Goal: Find specific page/section: Find specific page/section

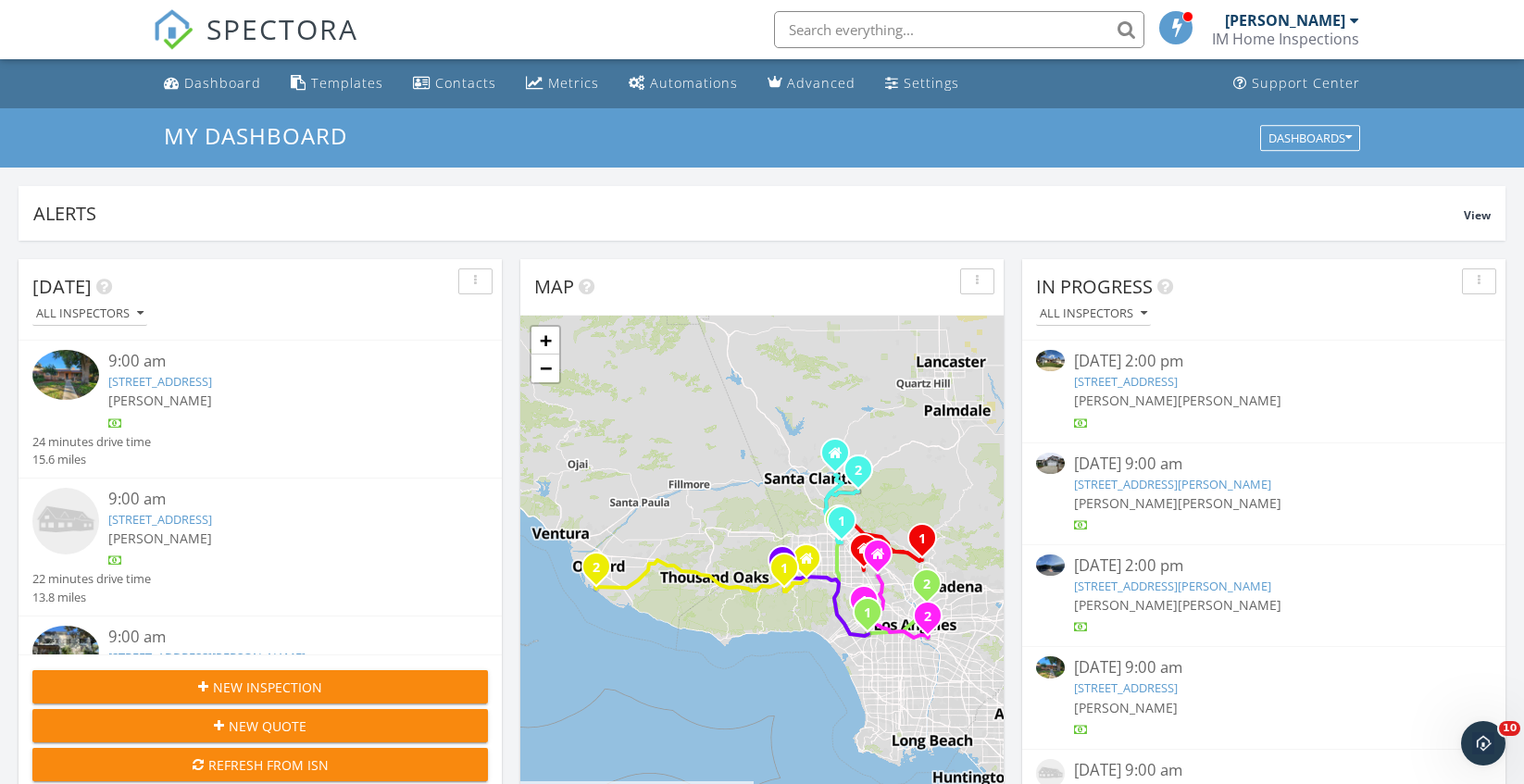
click at [888, 21] on input "text" at bounding box center [960, 30] width 371 height 37
paste input "4915 Trend Ter"
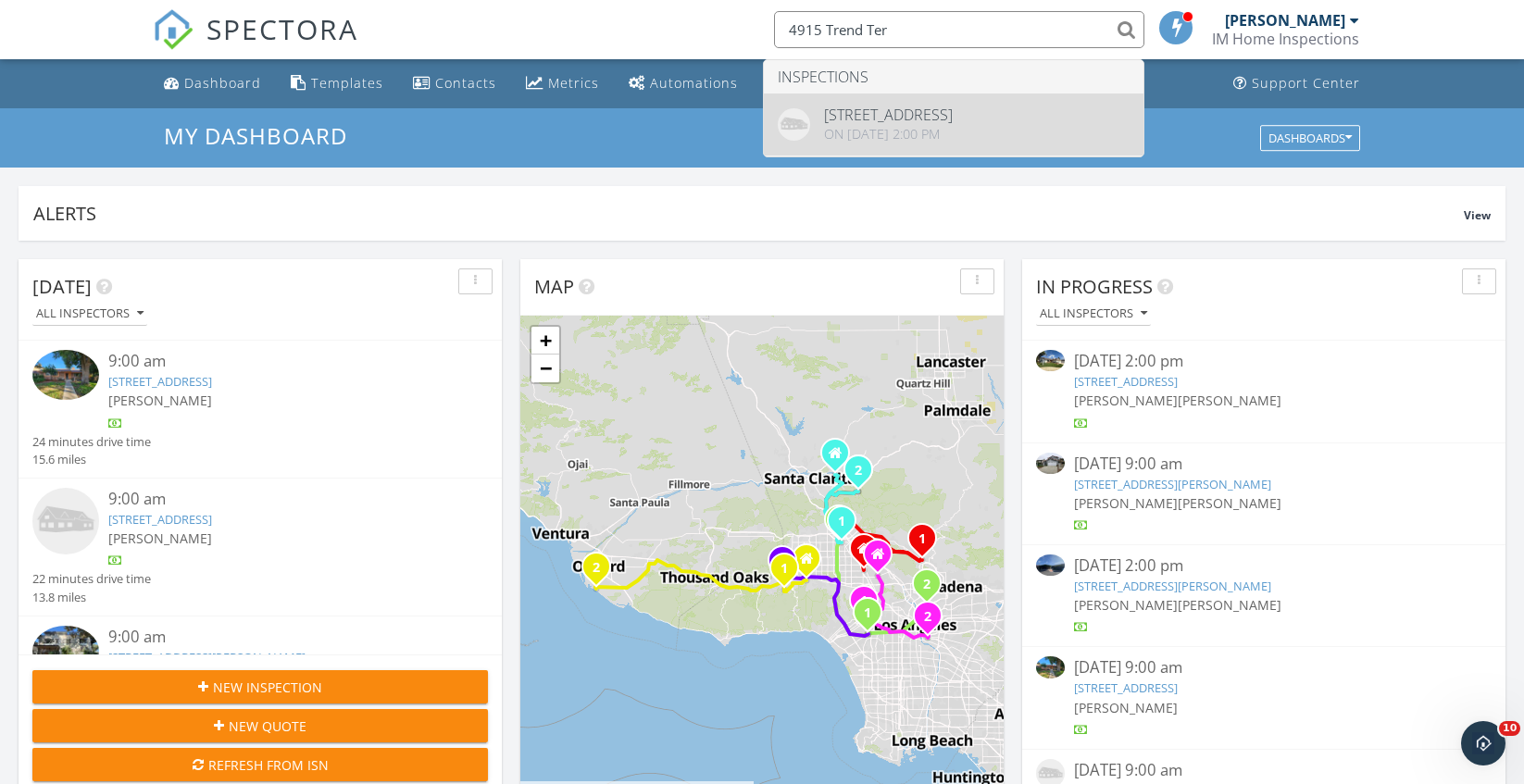
type input "4915 Trend Ter"
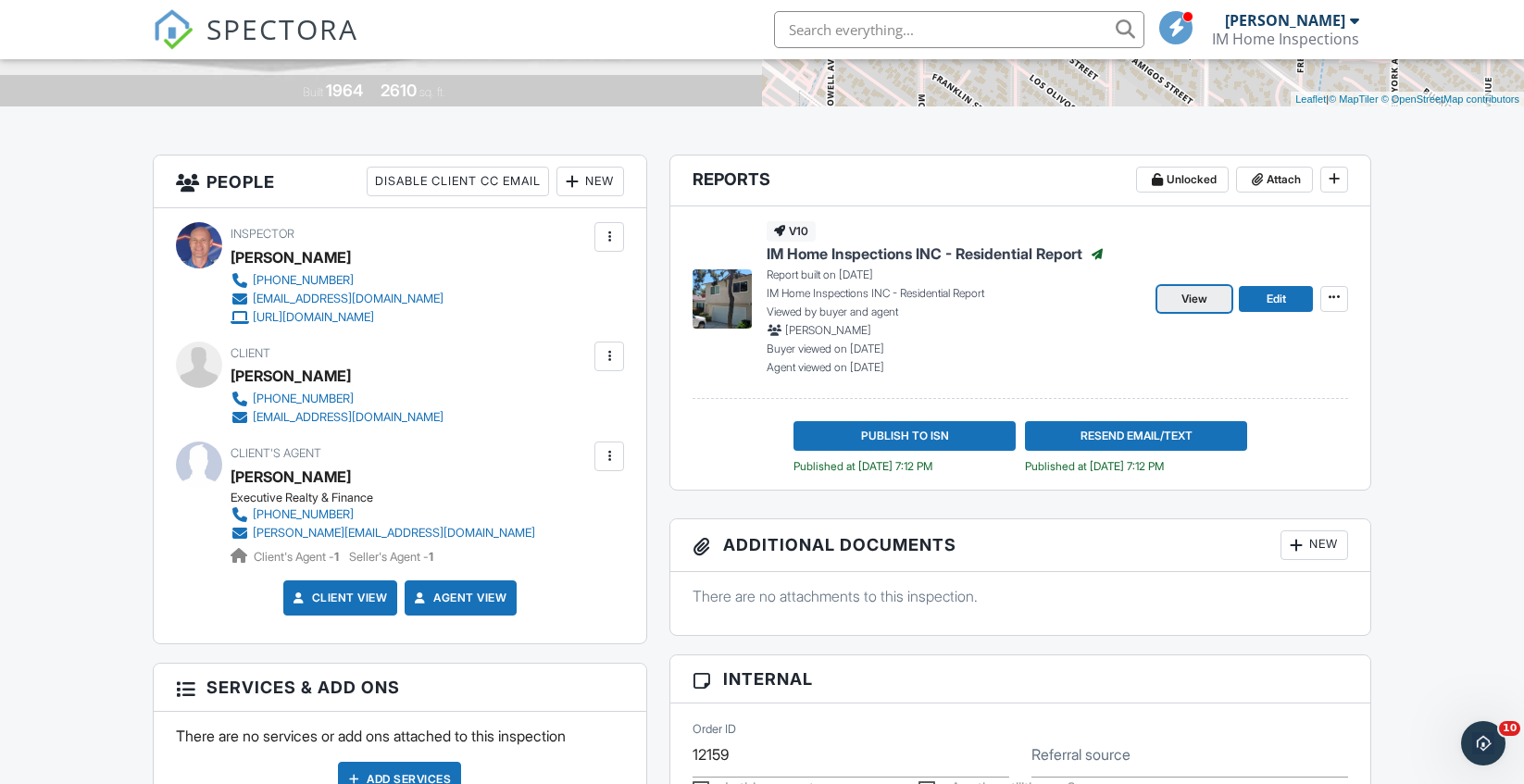
click at [1191, 302] on span "View" at bounding box center [1195, 299] width 26 height 19
